Goal: Go to known website: Access a specific website the user already knows

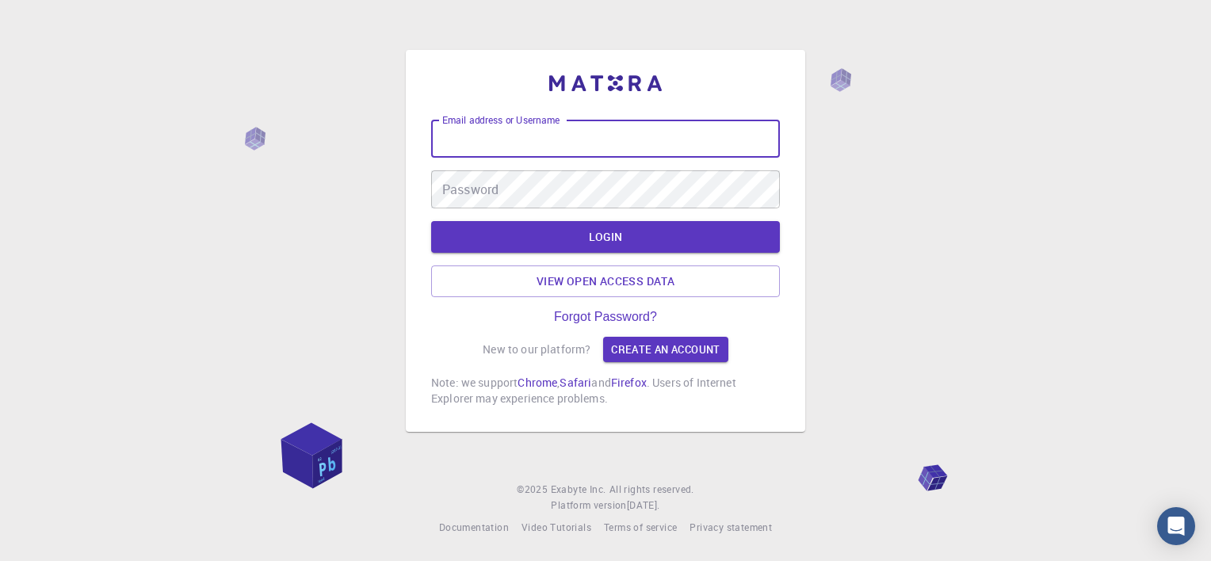
click at [576, 132] on input "Email address or Username" at bounding box center [605, 139] width 349 height 38
type input "[EMAIL_ADDRESS][DOMAIN_NAME]"
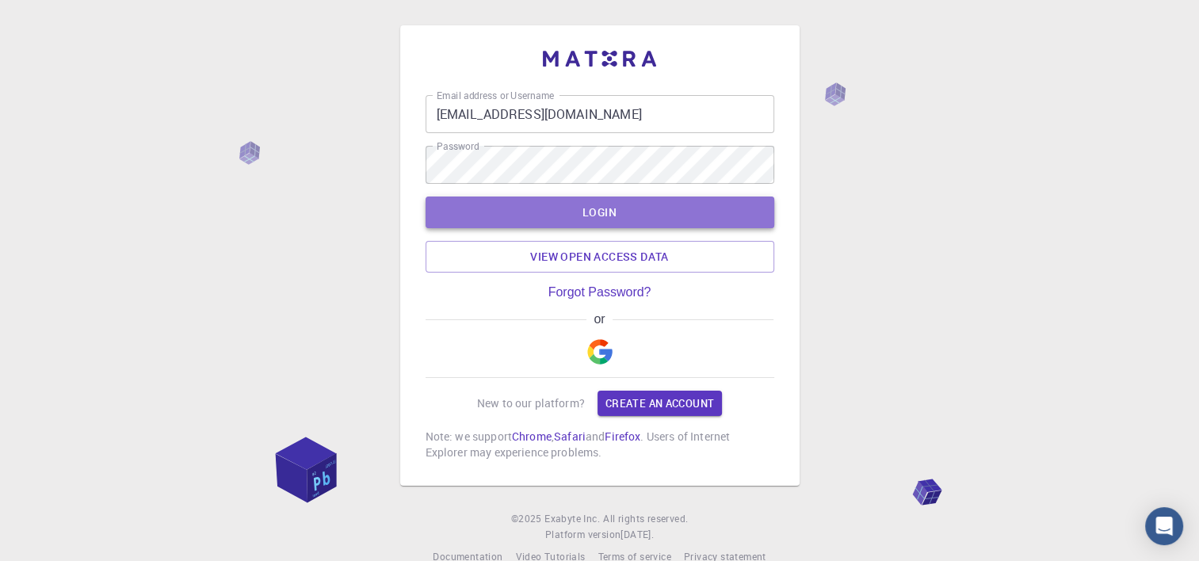
click at [613, 220] on button "LOGIN" at bounding box center [600, 213] width 349 height 32
click at [650, 216] on button "LOGIN" at bounding box center [600, 213] width 349 height 32
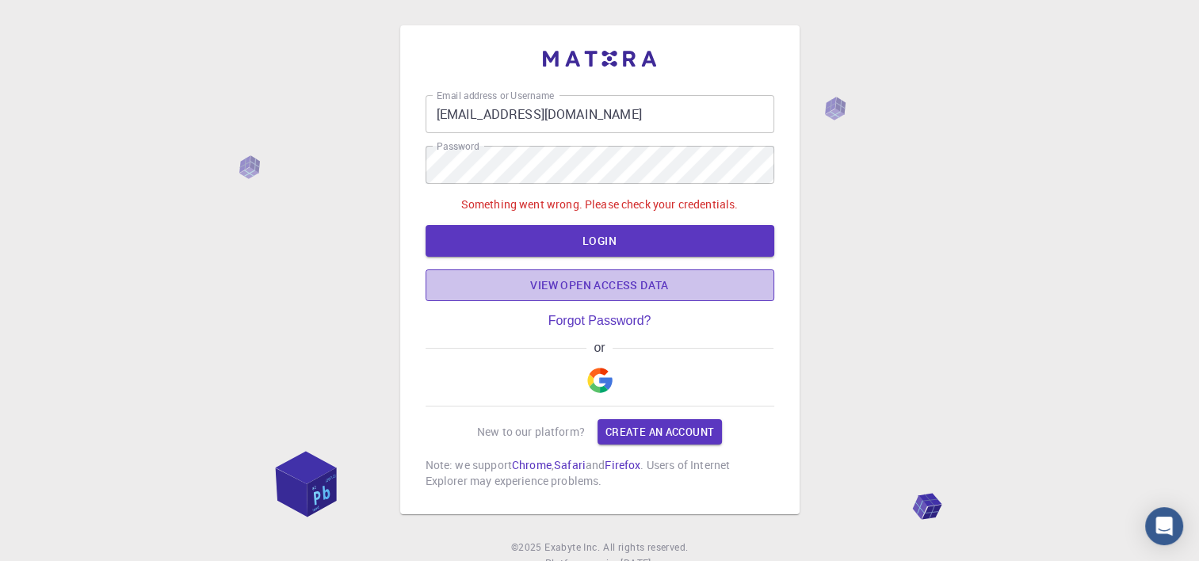
click at [631, 288] on link "View open access data" at bounding box center [600, 285] width 349 height 32
